Goal: Task Accomplishment & Management: Manage account settings

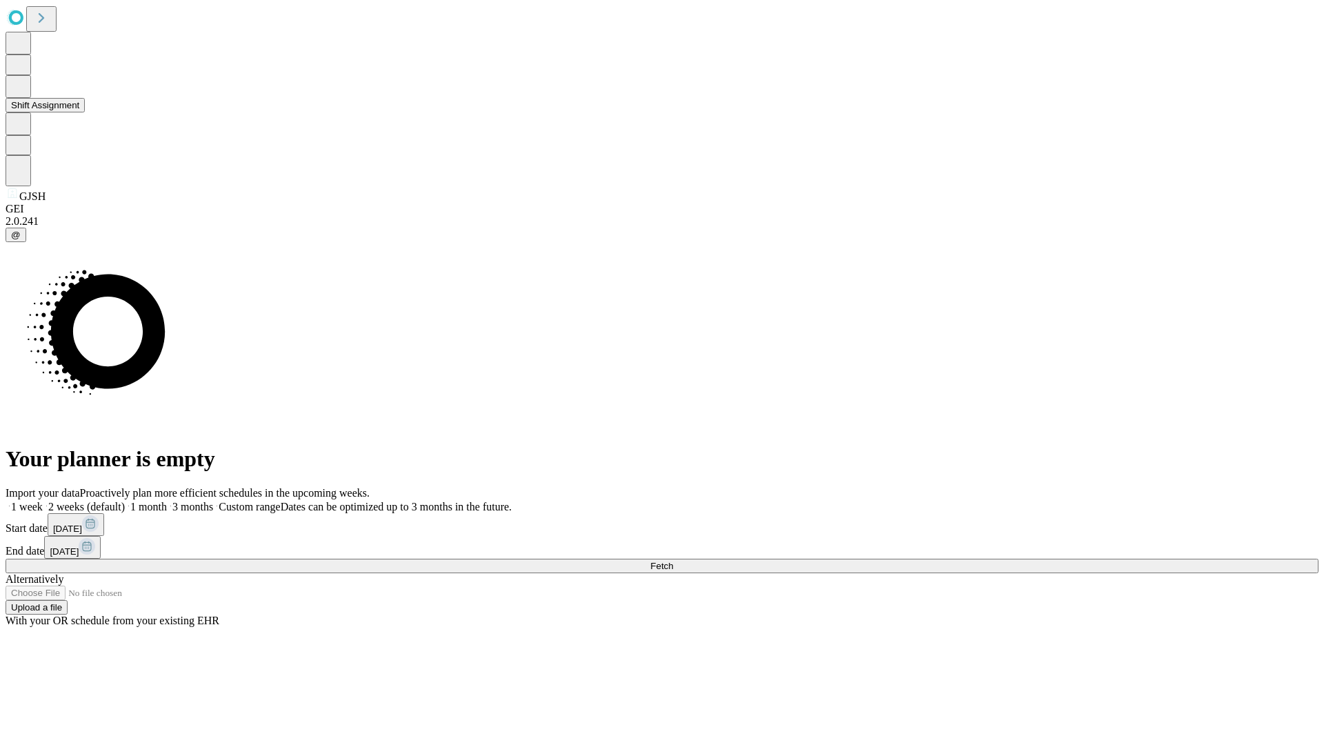
click at [85, 112] on button "Shift Assignment" at bounding box center [45, 105] width 79 height 14
